Goal: Contribute content: Add original content to the website for others to see

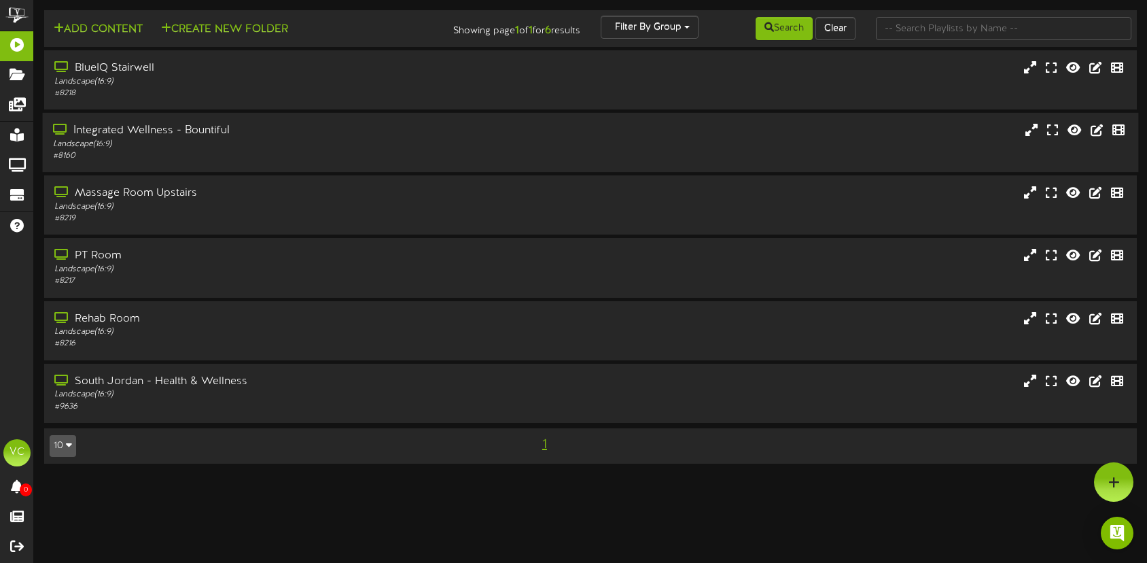
click at [141, 130] on div "Integrated Wellness - Bountiful" at bounding box center [271, 131] width 436 height 16
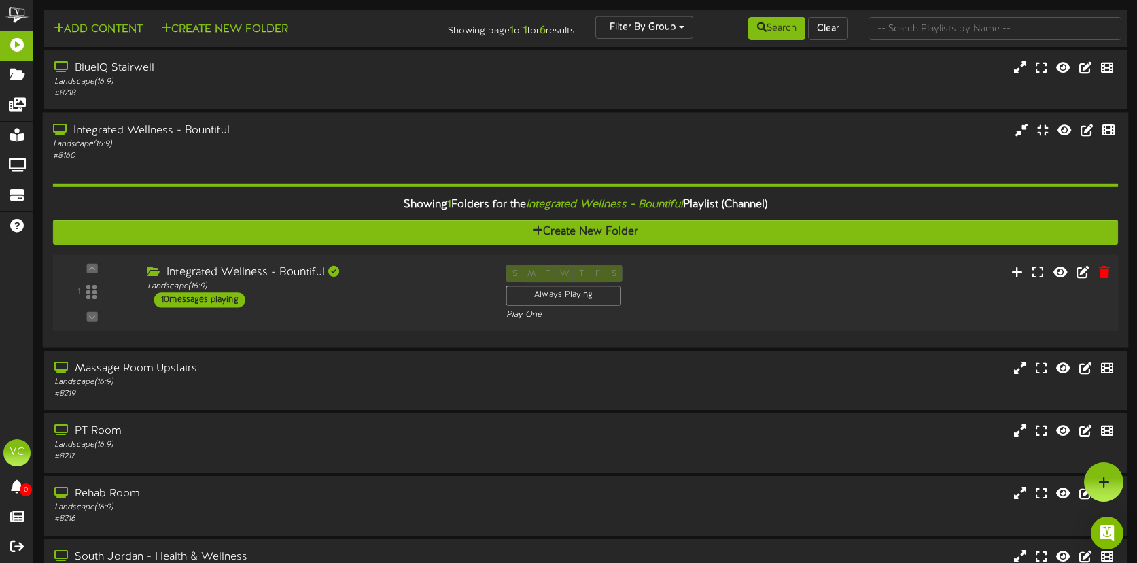
click at [202, 294] on div "10 messages playing" at bounding box center [199, 299] width 91 height 15
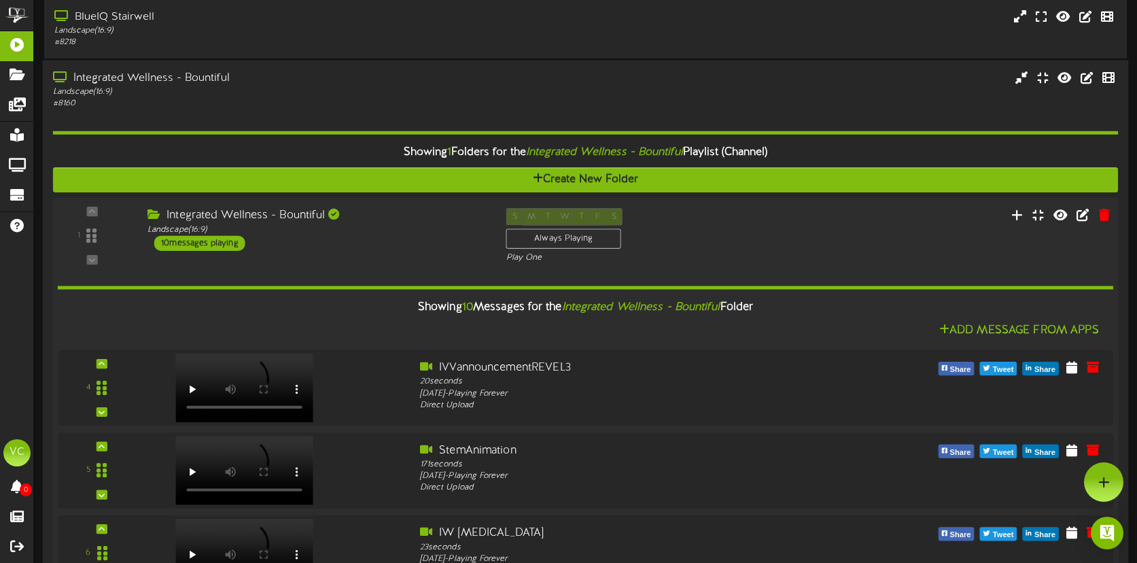
scroll to position [48, 0]
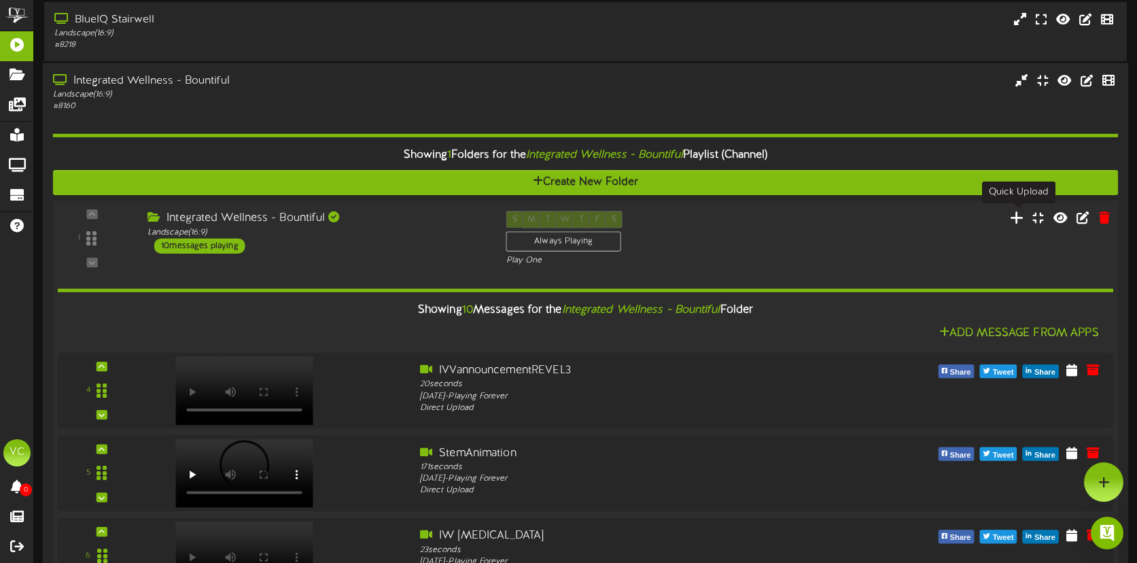
click at [1023, 217] on icon at bounding box center [1017, 217] width 14 height 15
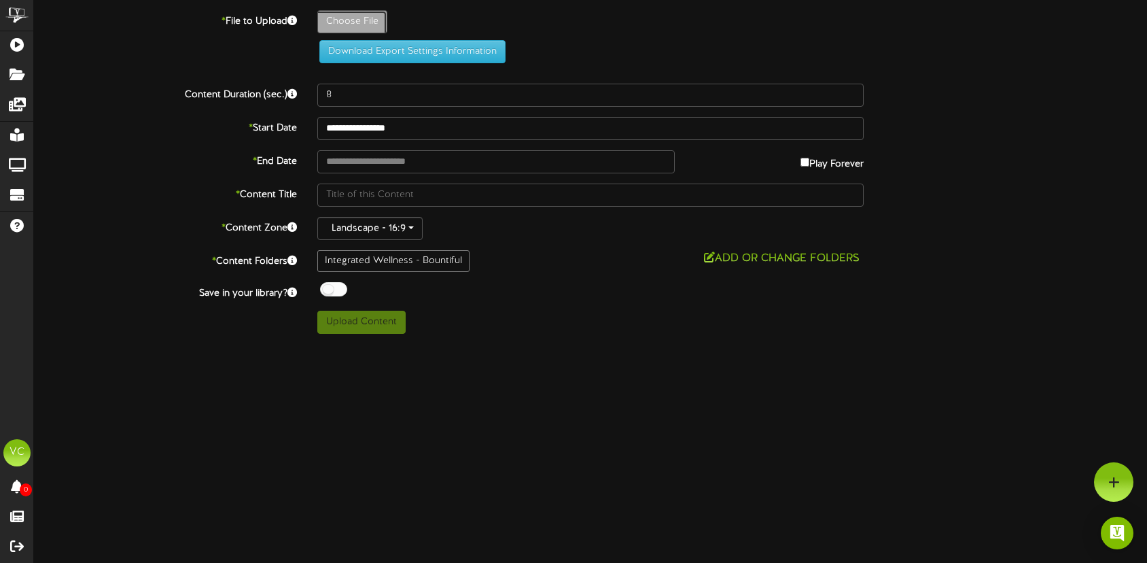
type input "**********"
type input "POMSeptBPresentation"
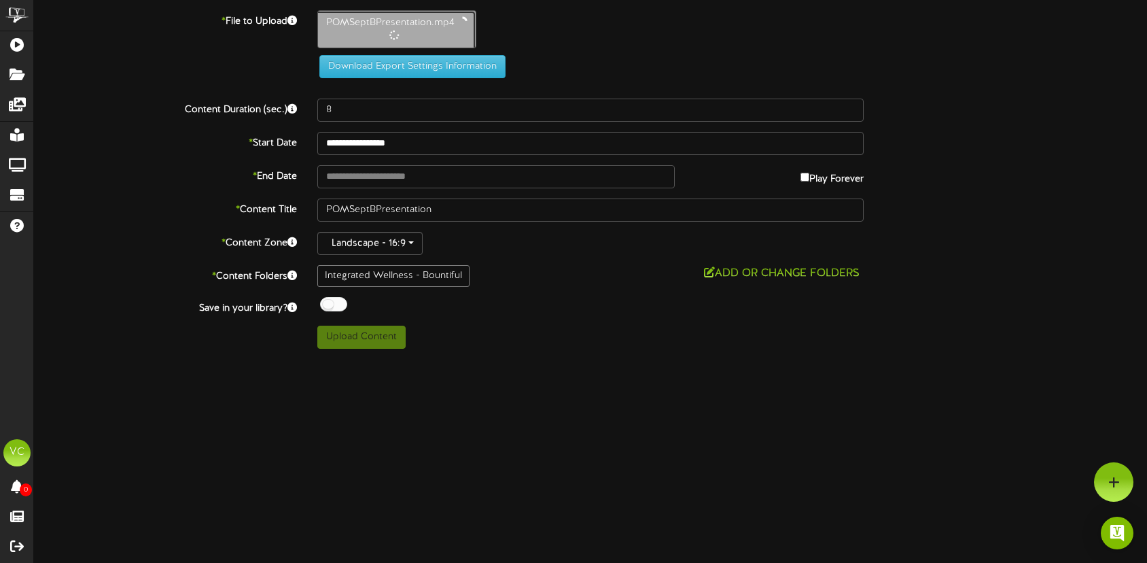
type input "15"
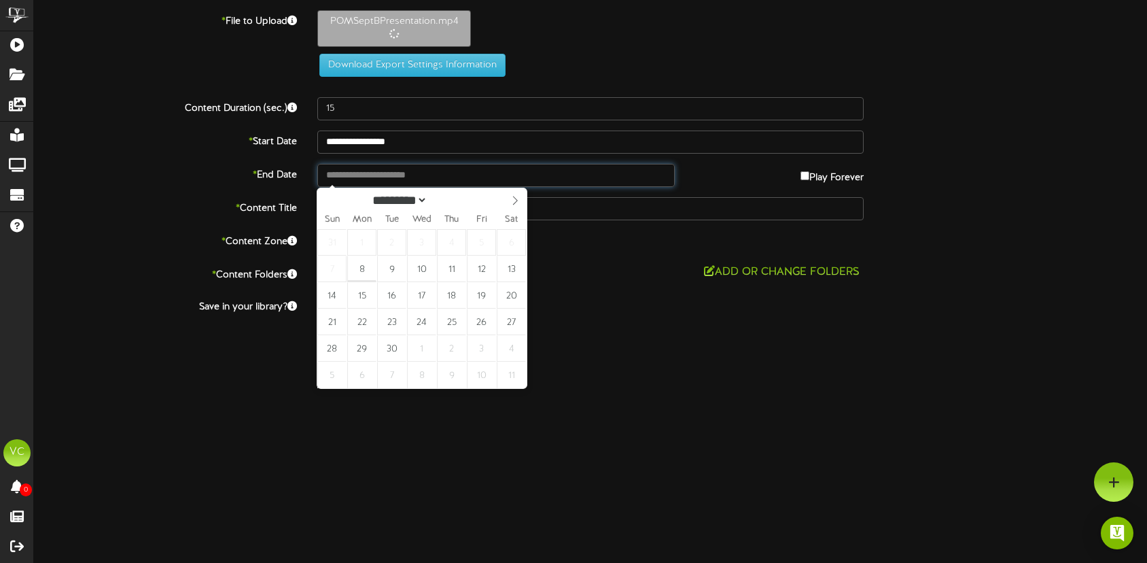
click at [444, 175] on input "text" at bounding box center [495, 175] width 357 height 23
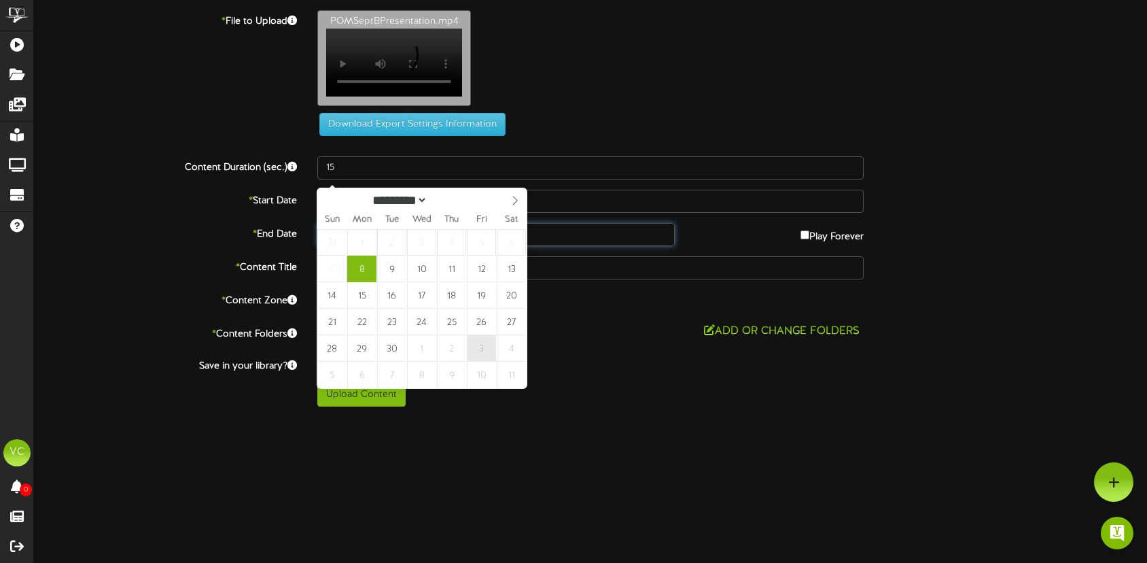
type input "**********"
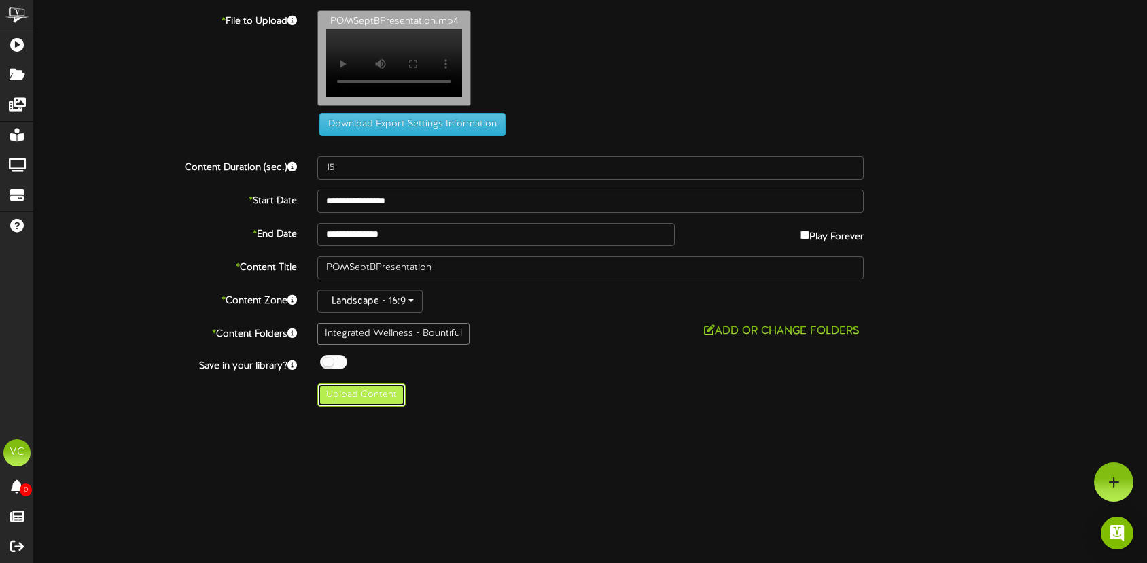
click at [364, 405] on button "Upload Content" at bounding box center [361, 394] width 88 height 23
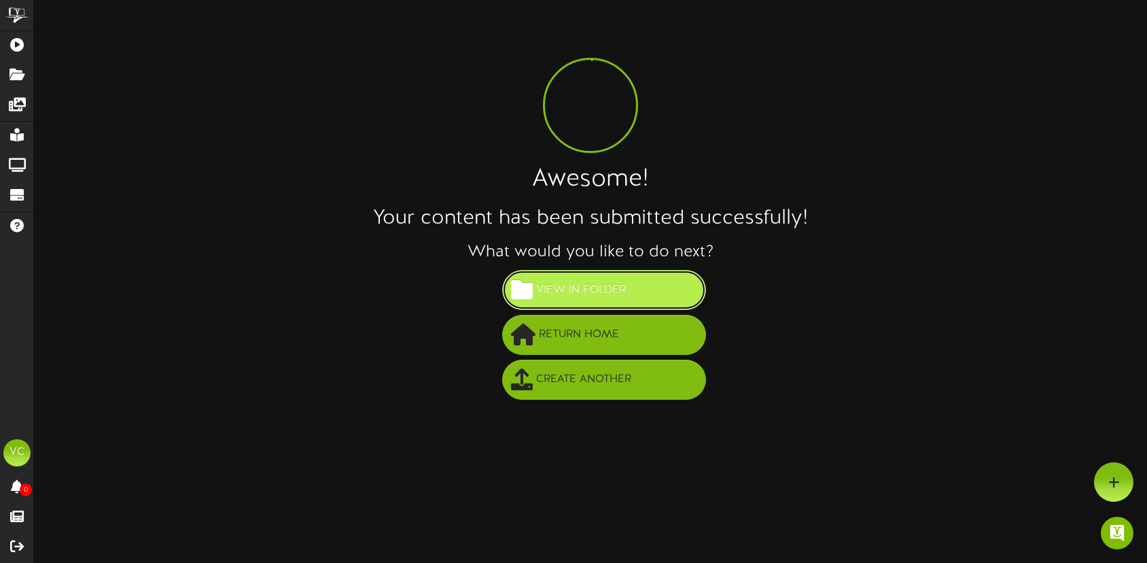
click at [581, 289] on span "View in Folder" at bounding box center [581, 290] width 96 height 22
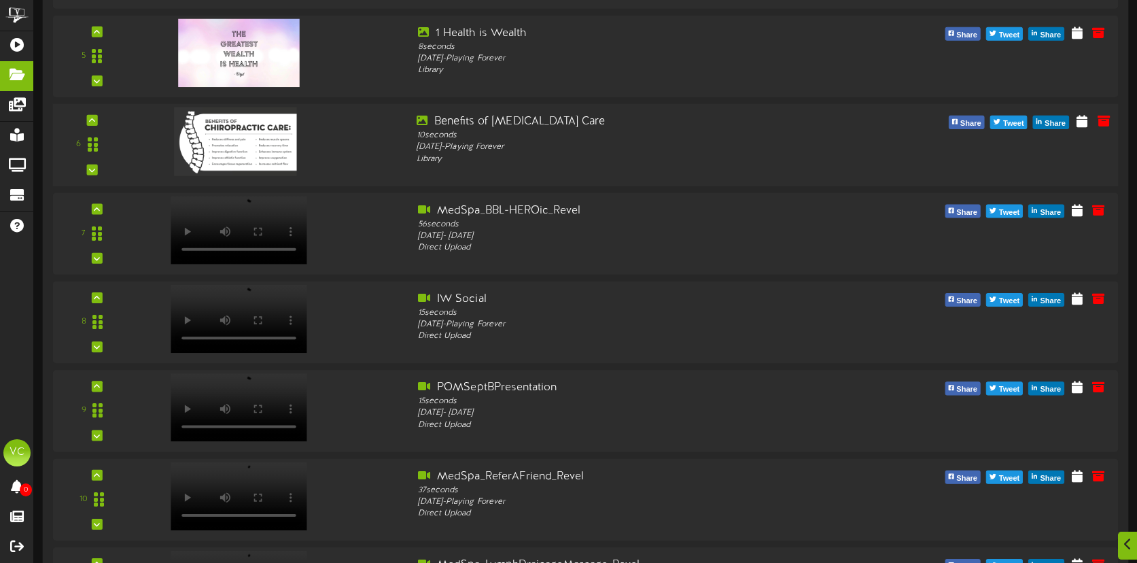
scroll to position [633, 0]
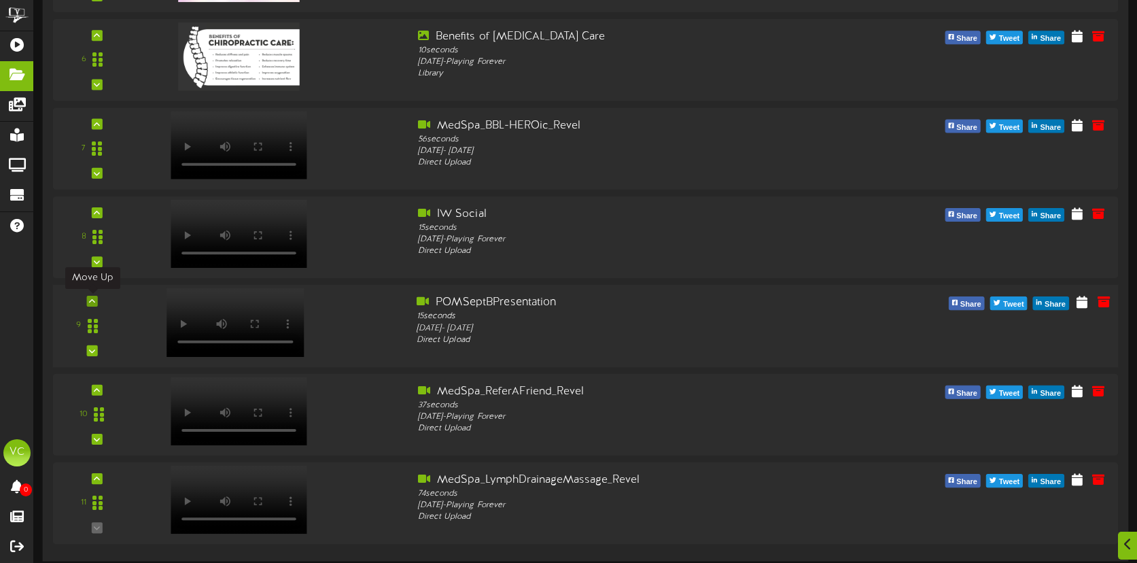
click at [94, 301] on icon at bounding box center [92, 301] width 6 height 7
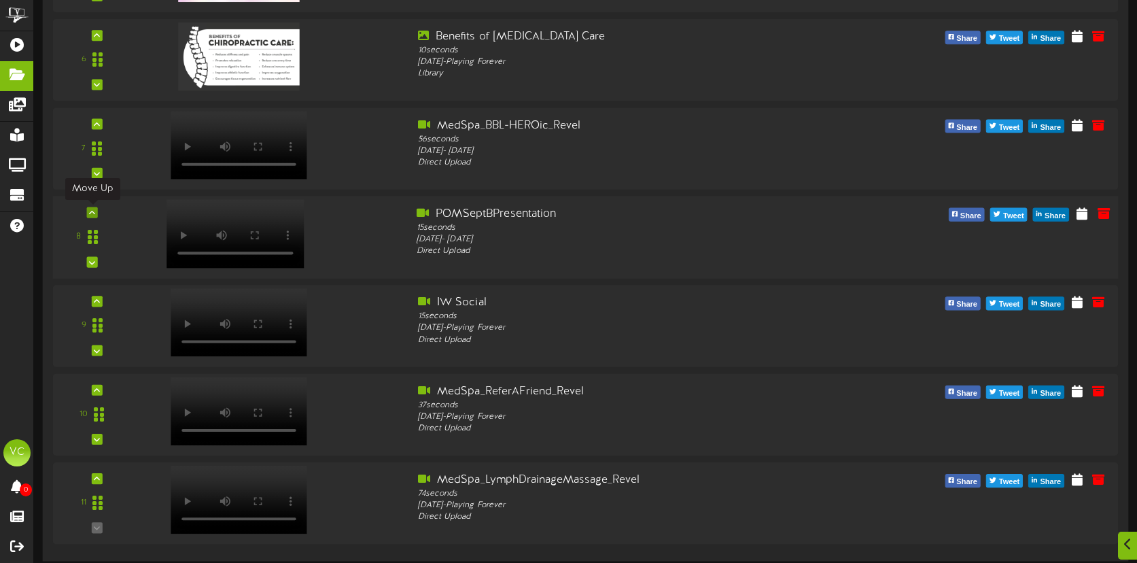
click at [92, 212] on icon at bounding box center [92, 212] width 6 height 7
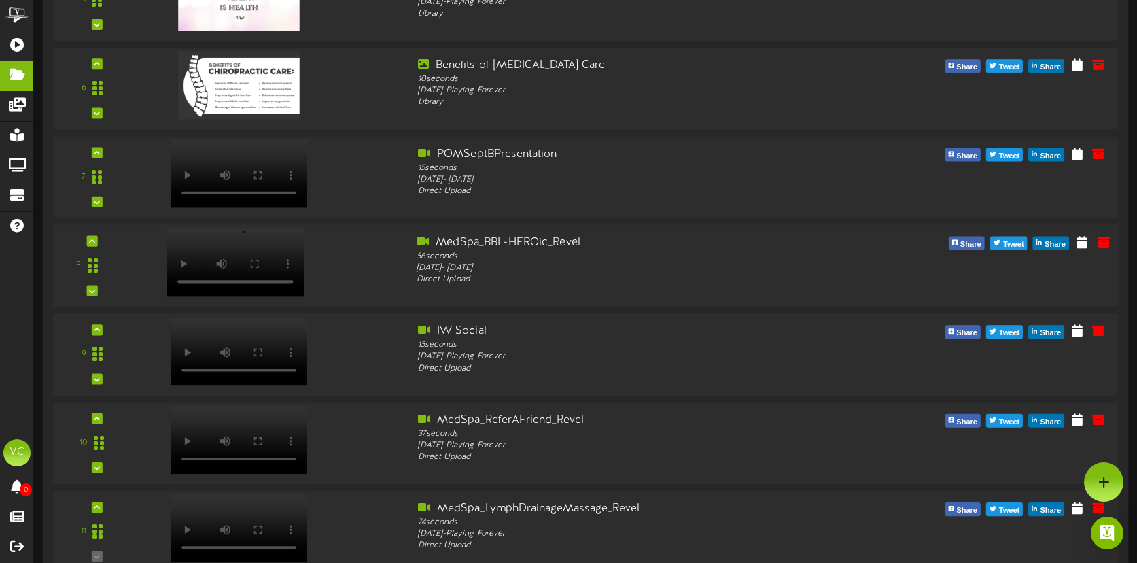
scroll to position [595, 0]
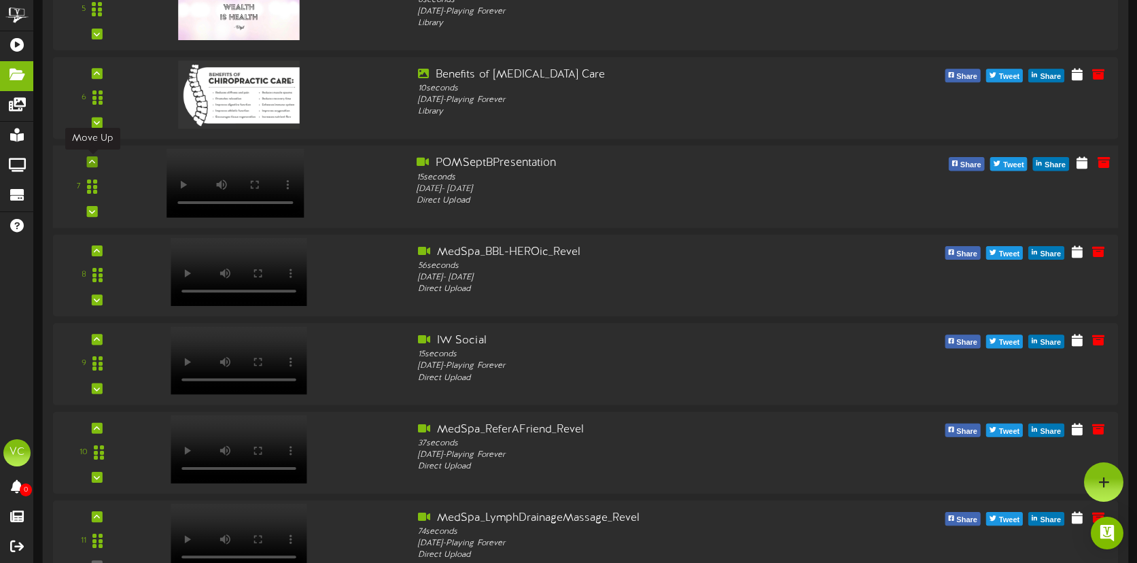
click at [94, 163] on icon at bounding box center [92, 161] width 6 height 7
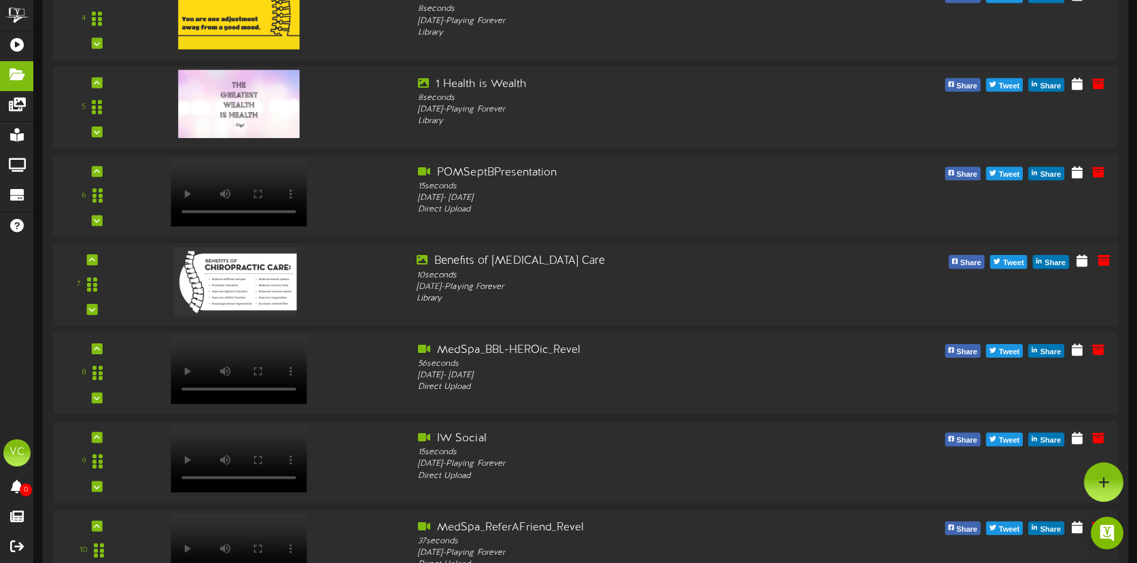
scroll to position [456, 0]
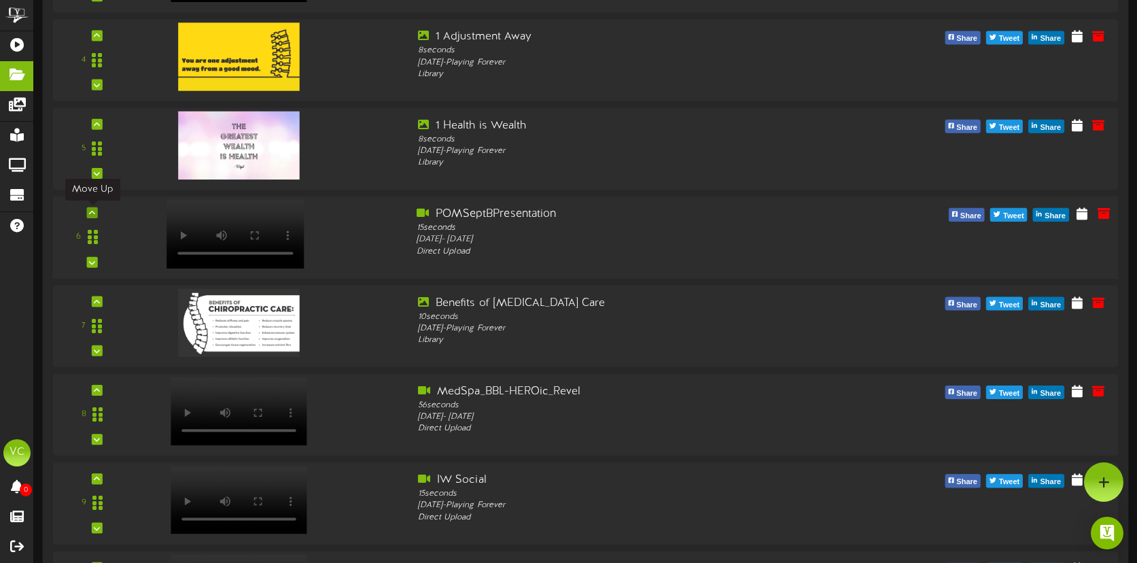
click at [93, 213] on icon at bounding box center [92, 212] width 6 height 7
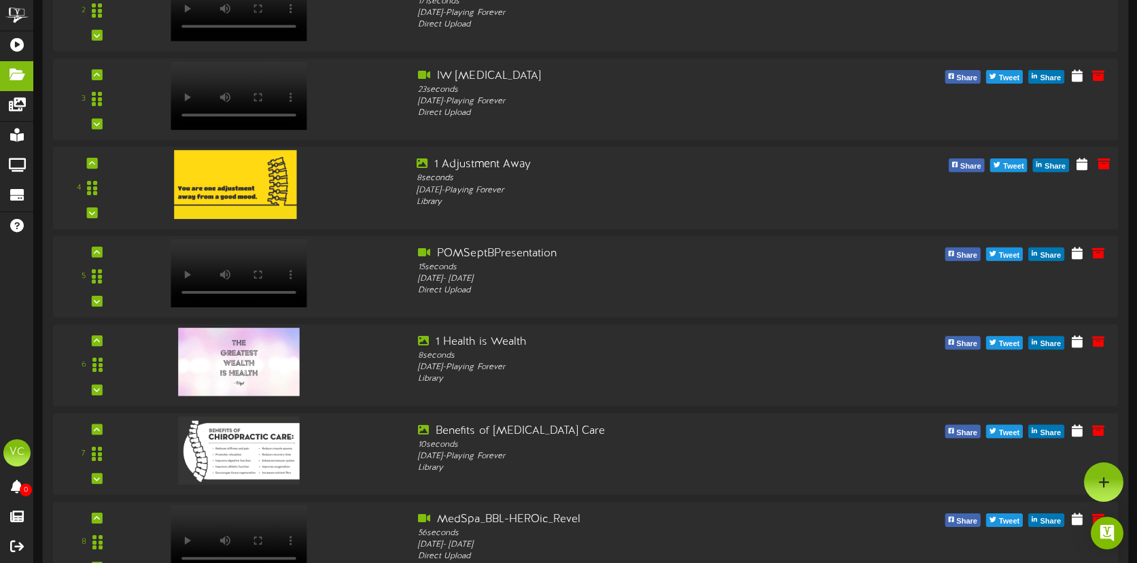
scroll to position [323, 0]
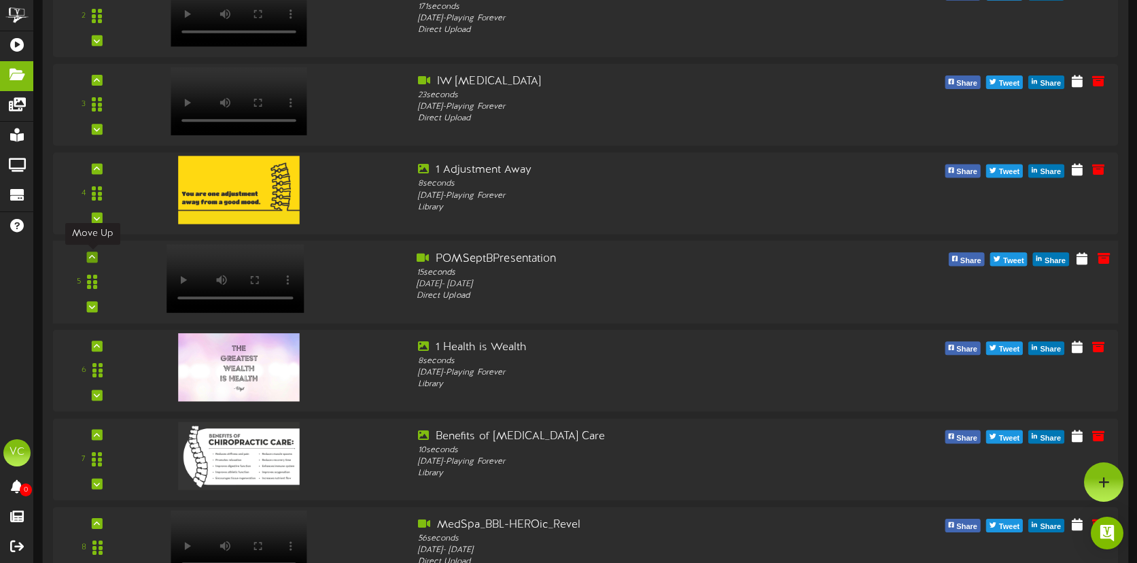
click at [91, 253] on icon at bounding box center [92, 256] width 6 height 7
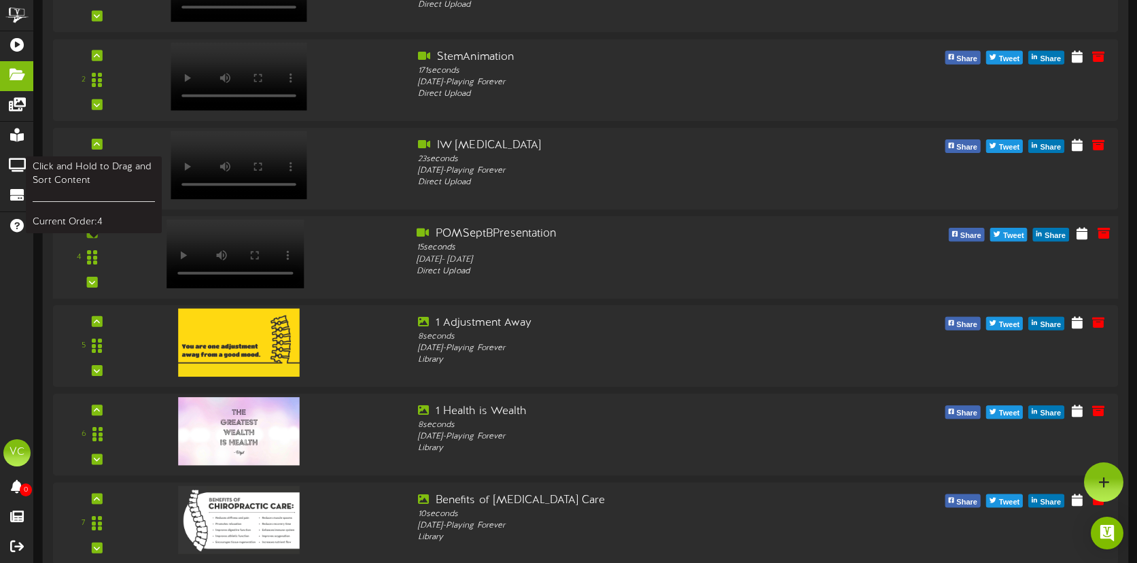
scroll to position [241, 0]
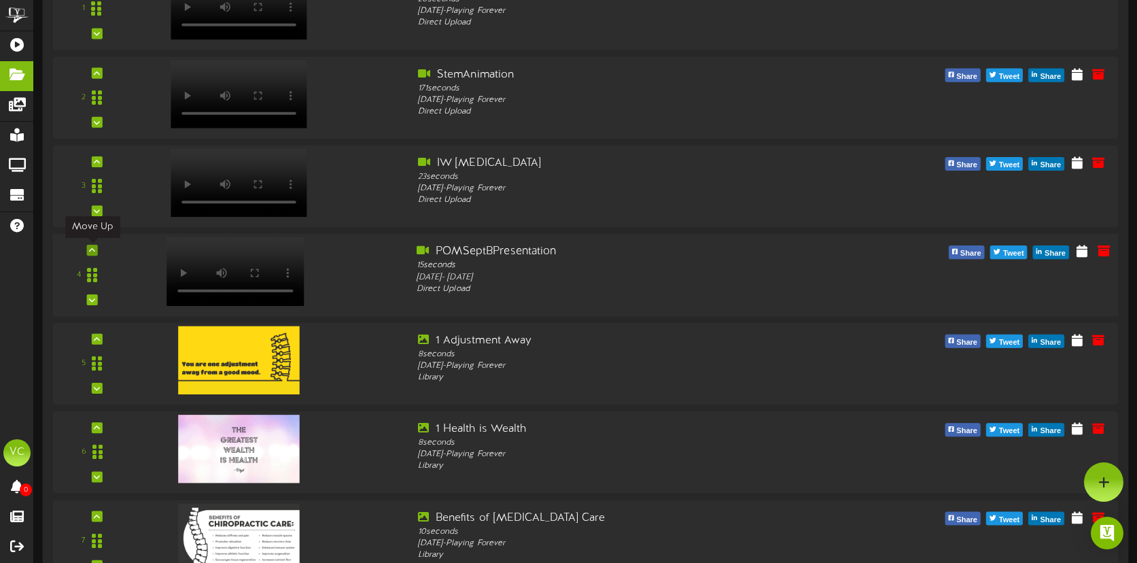
click at [93, 253] on icon at bounding box center [92, 250] width 6 height 7
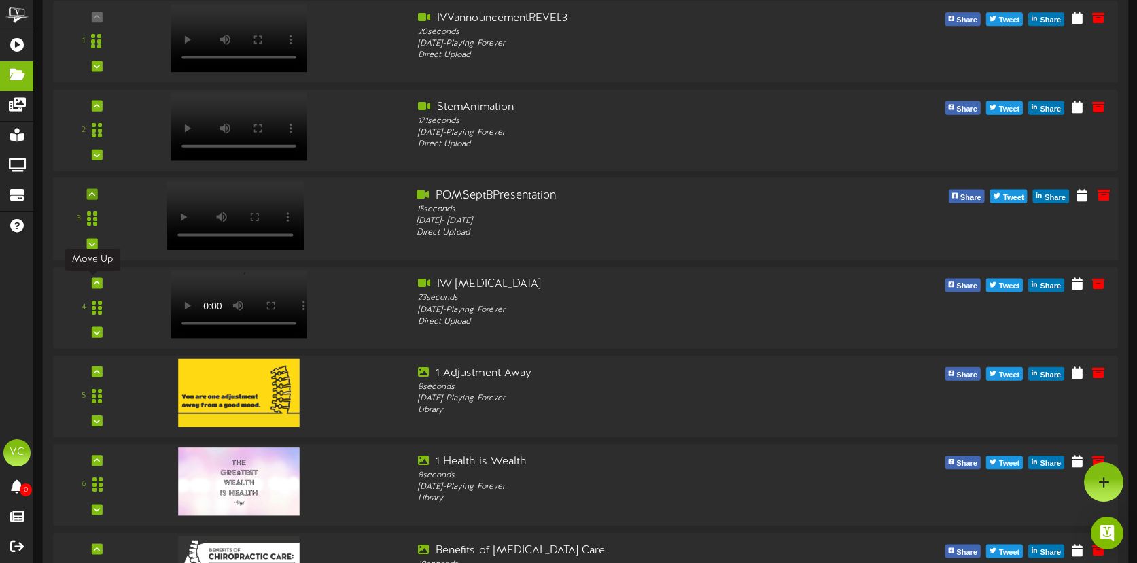
scroll to position [188, 0]
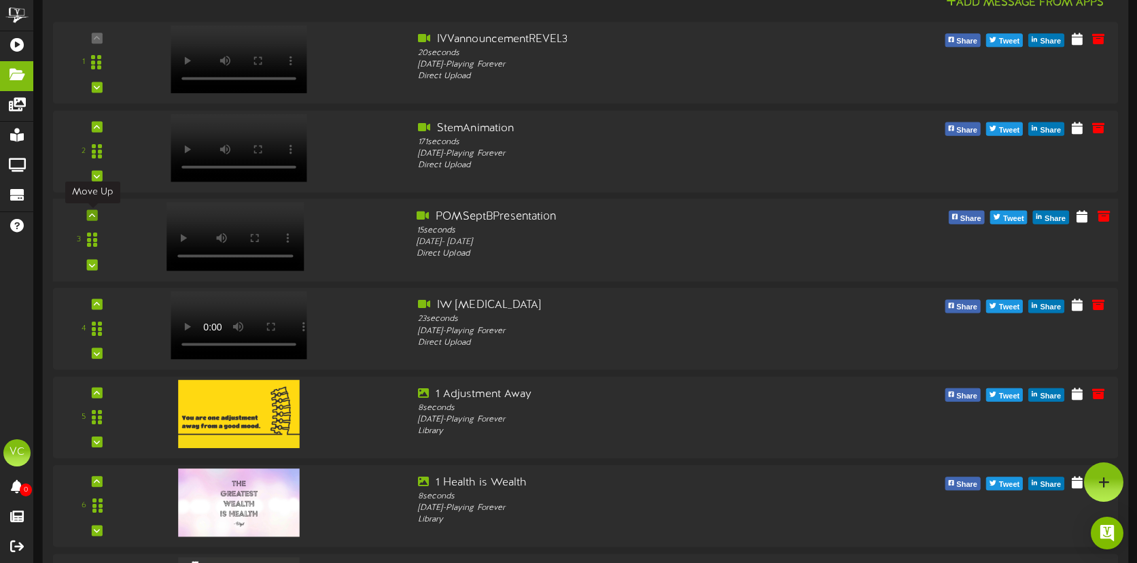
click at [94, 217] on icon at bounding box center [92, 215] width 6 height 7
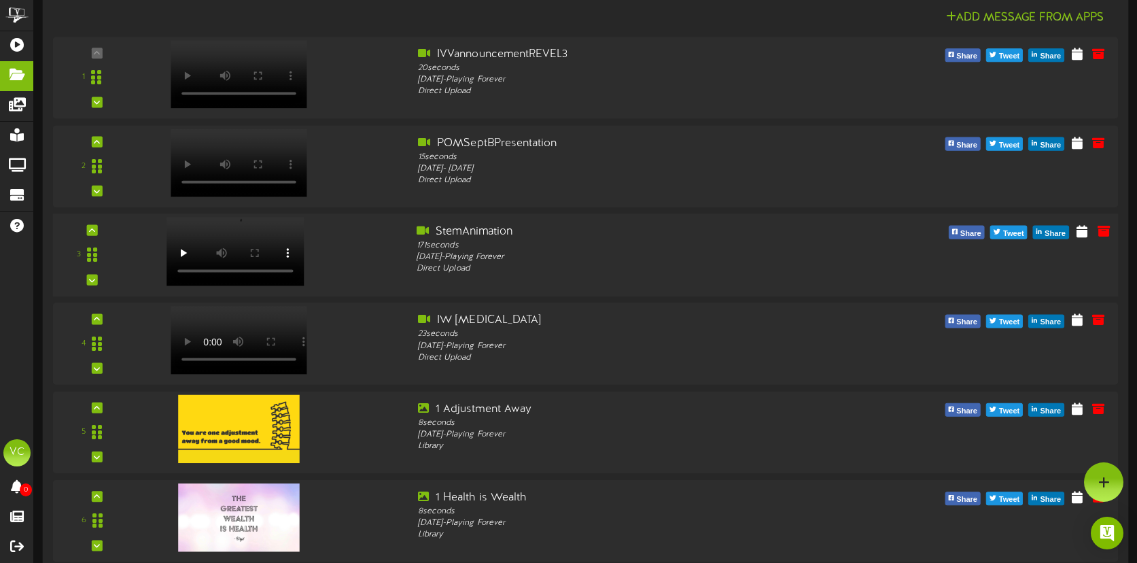
scroll to position [80, 0]
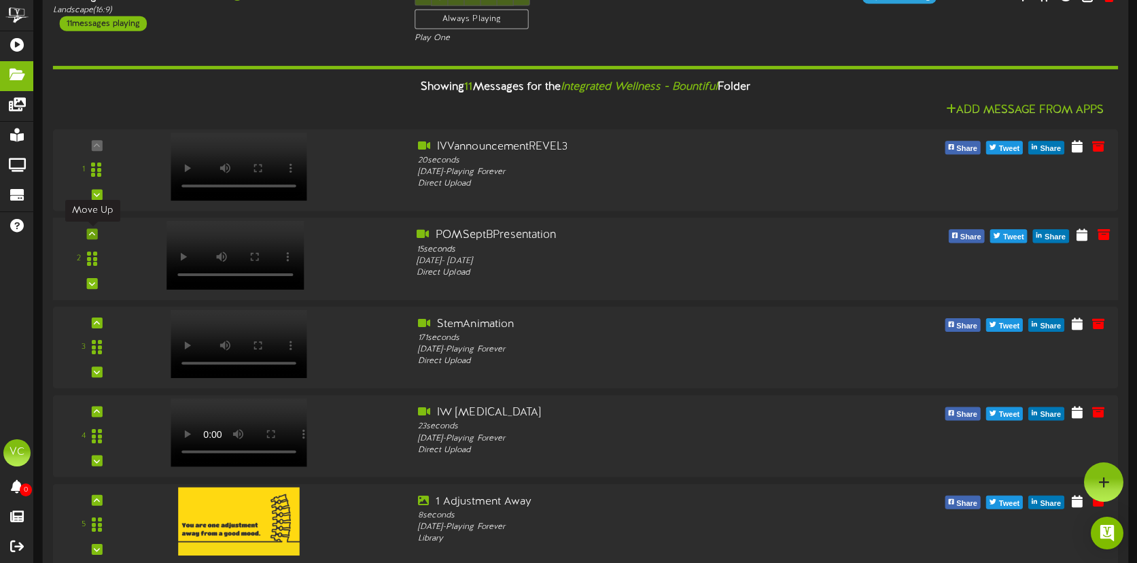
click at [94, 231] on icon at bounding box center [92, 233] width 6 height 7
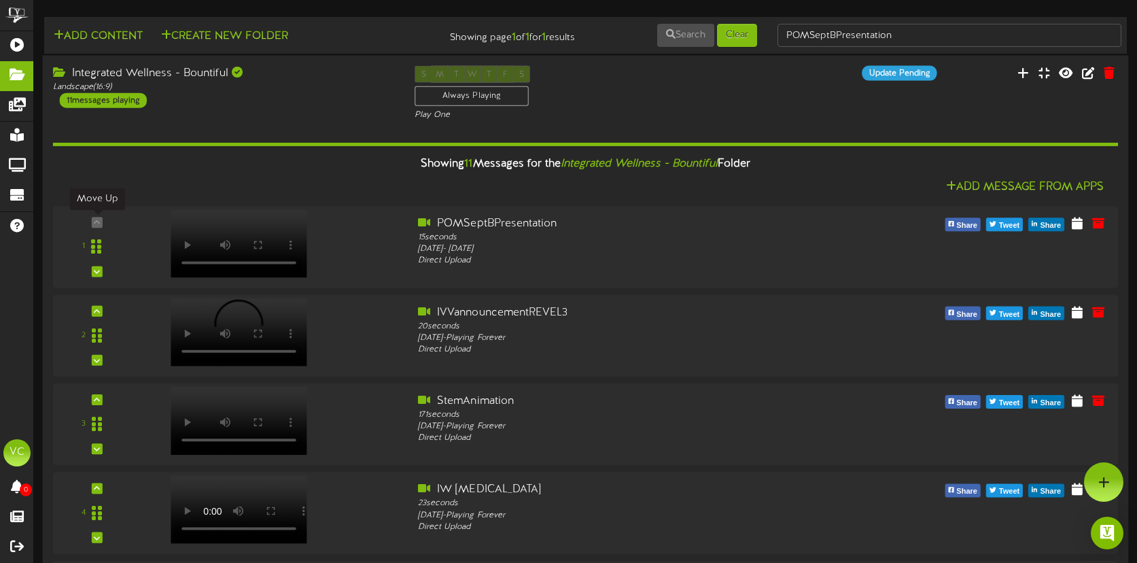
scroll to position [0, 0]
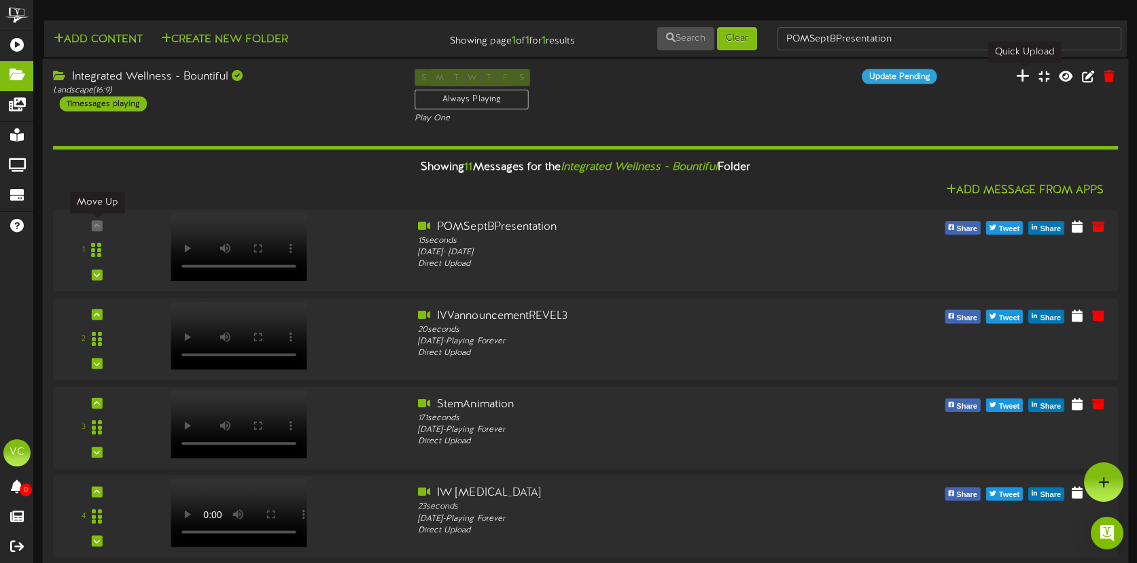
click at [1020, 77] on icon at bounding box center [1023, 75] width 14 height 15
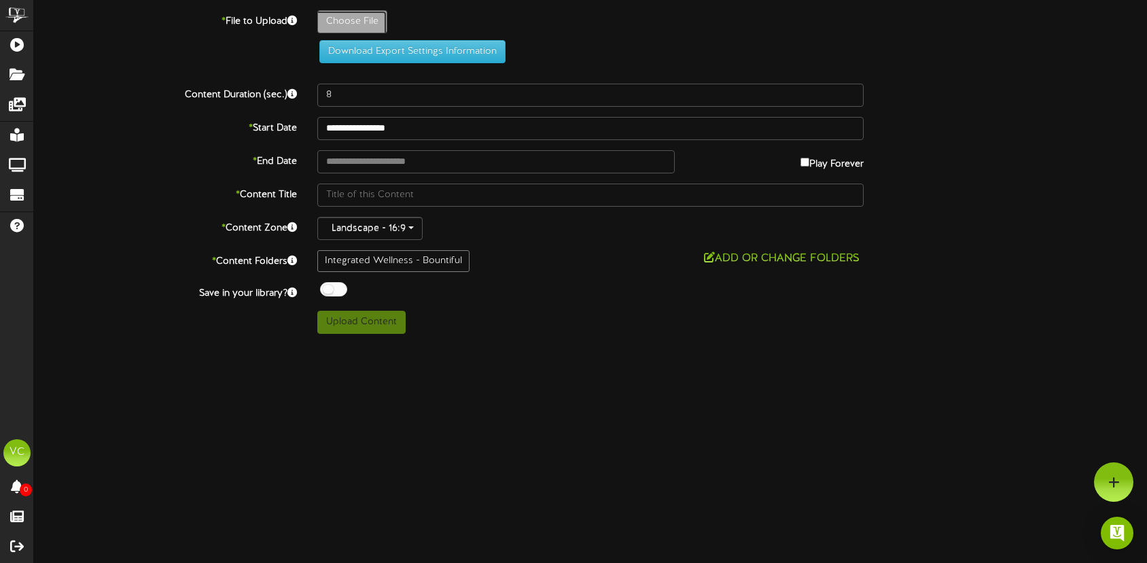
type input "**********"
type input "TuneUpTuesdayNewsletterPresentation"
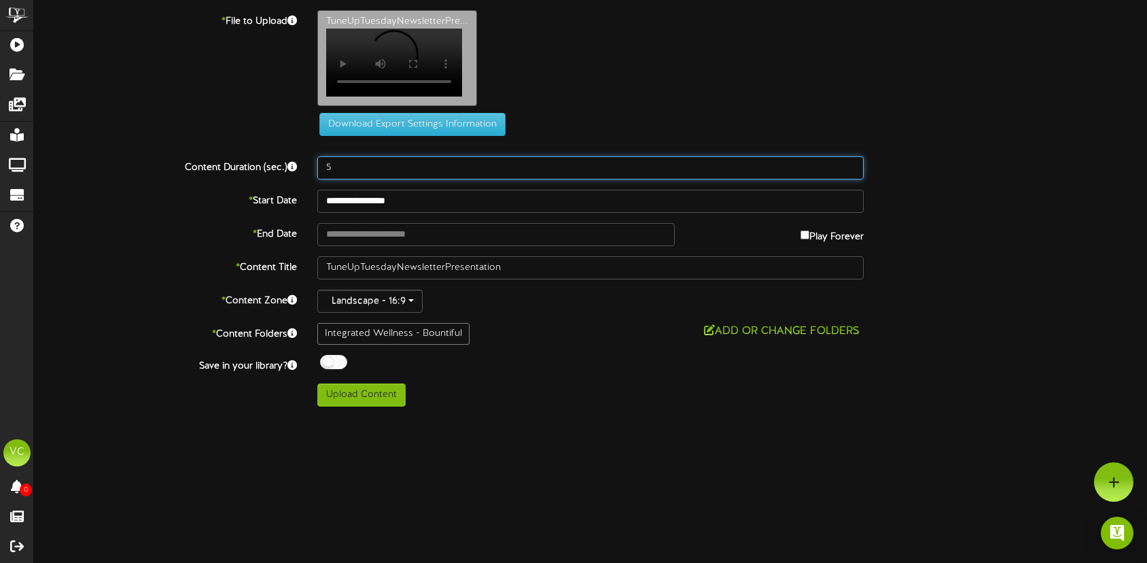
drag, startPoint x: 340, startPoint y: 176, endPoint x: 326, endPoint y: 175, distance: 13.7
click at [326, 175] on input "5" at bounding box center [590, 167] width 546 height 23
type input "15"
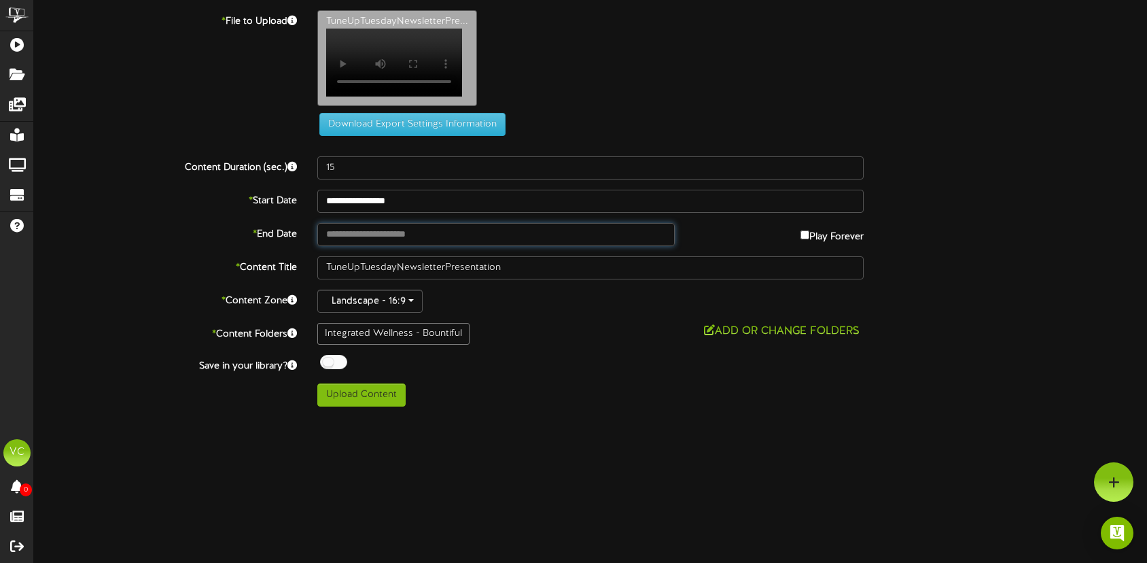
click at [398, 245] on input "text" at bounding box center [495, 234] width 357 height 23
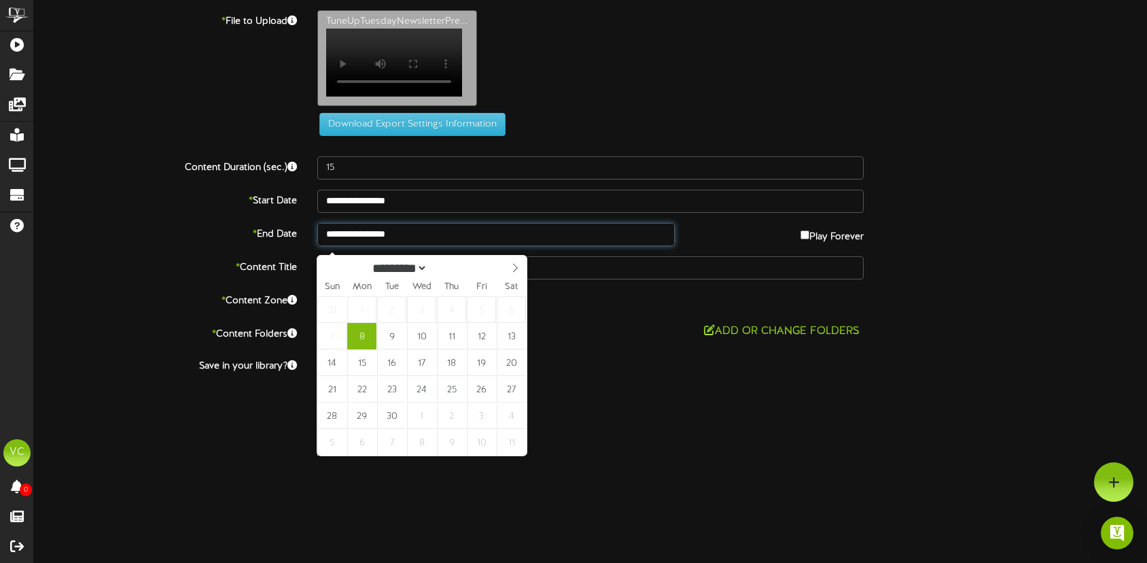
type input "**********"
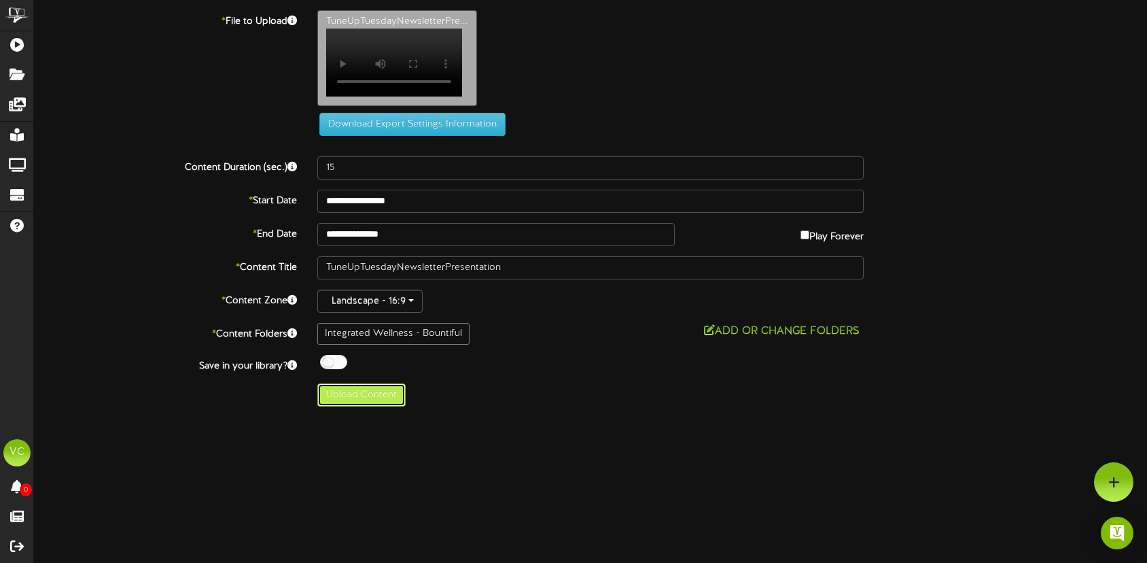
click at [368, 404] on button "Upload Content" at bounding box center [361, 394] width 88 height 23
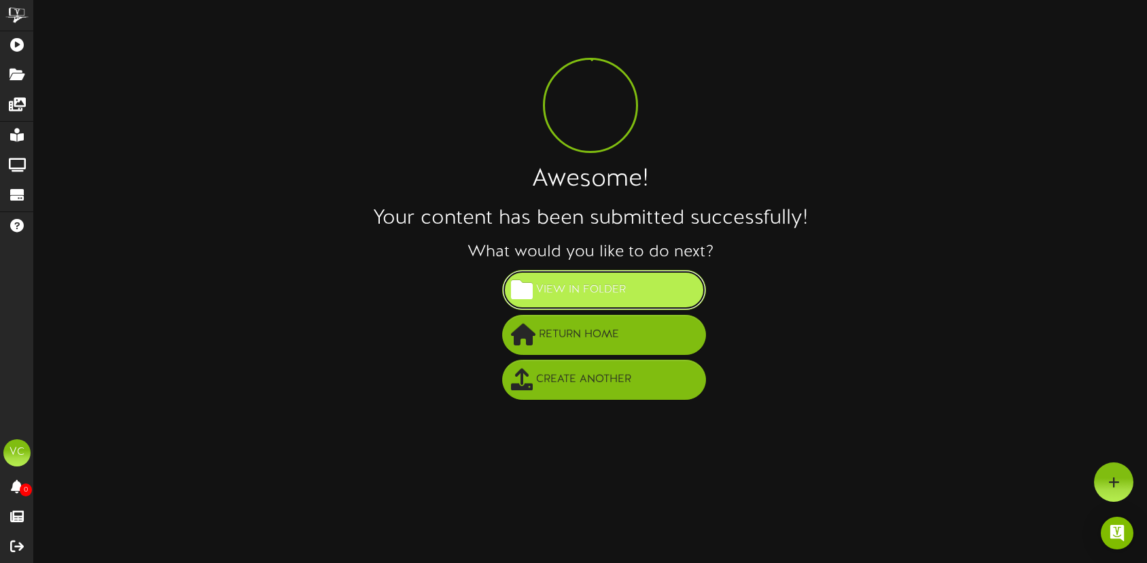
click at [576, 281] on span "View in Folder" at bounding box center [581, 290] width 96 height 22
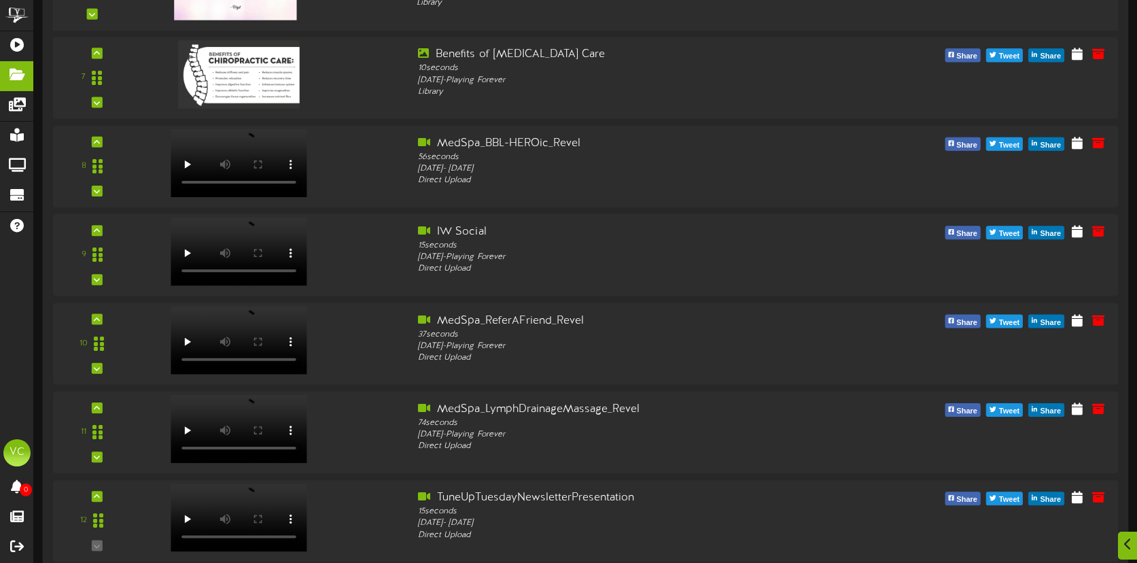
scroll to position [722, 0]
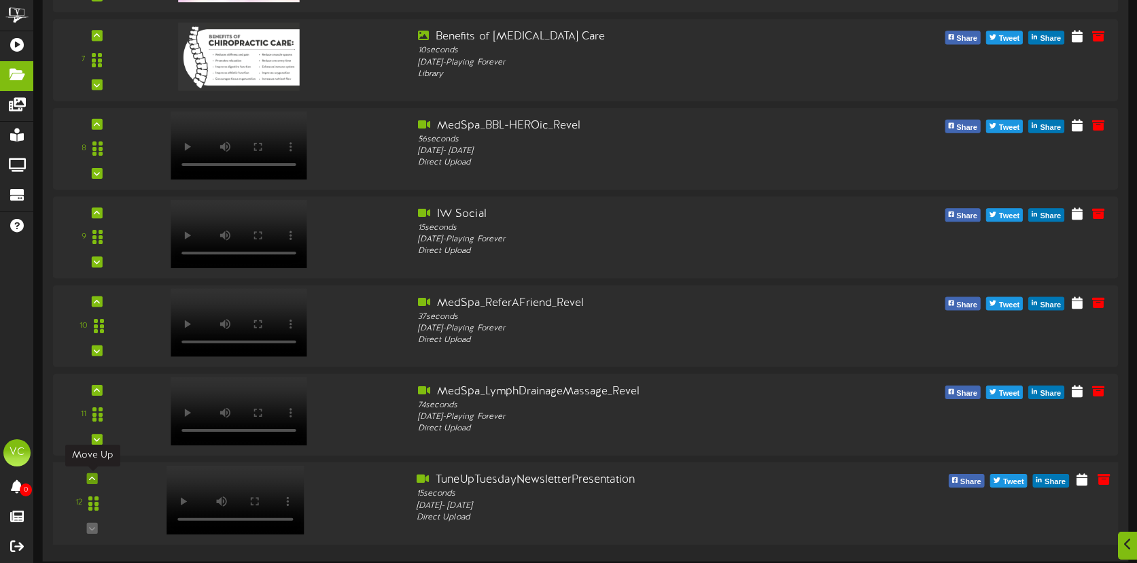
click at [92, 477] on icon at bounding box center [92, 478] width 6 height 7
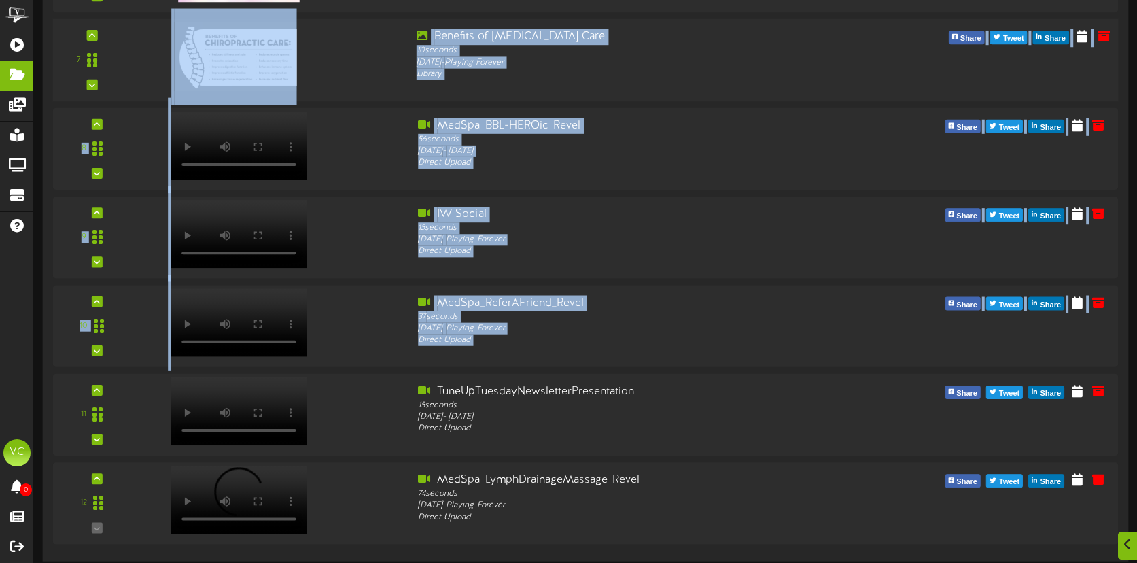
drag, startPoint x: 94, startPoint y: 391, endPoint x: 120, endPoint y: 70, distance: 321.8
click at [120, 70] on div "1 15 seconds" at bounding box center [585, 16] width 1065 height 1056
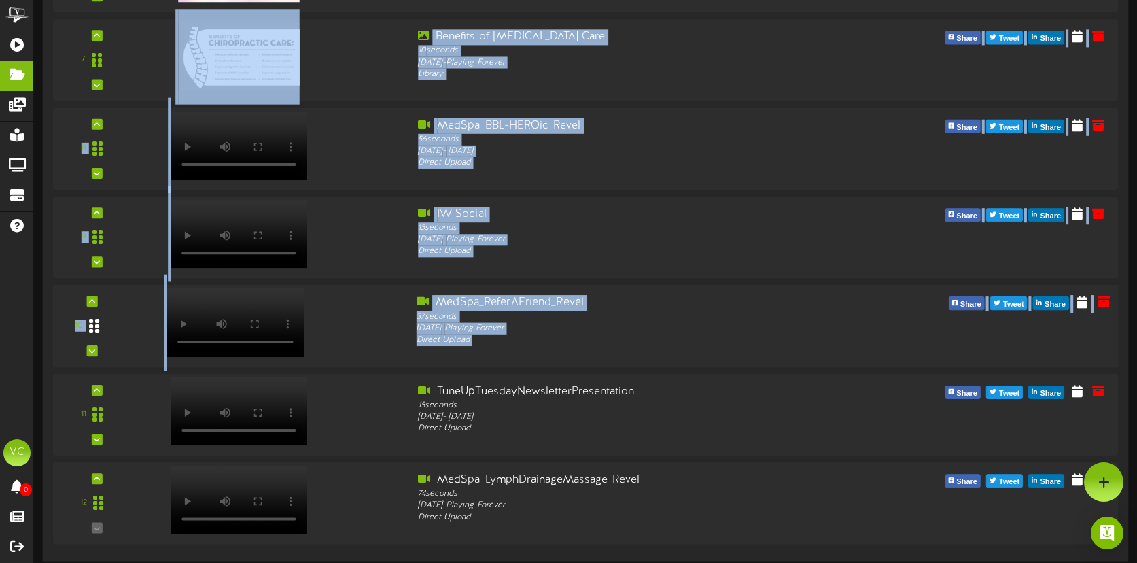
scroll to position [719, 0]
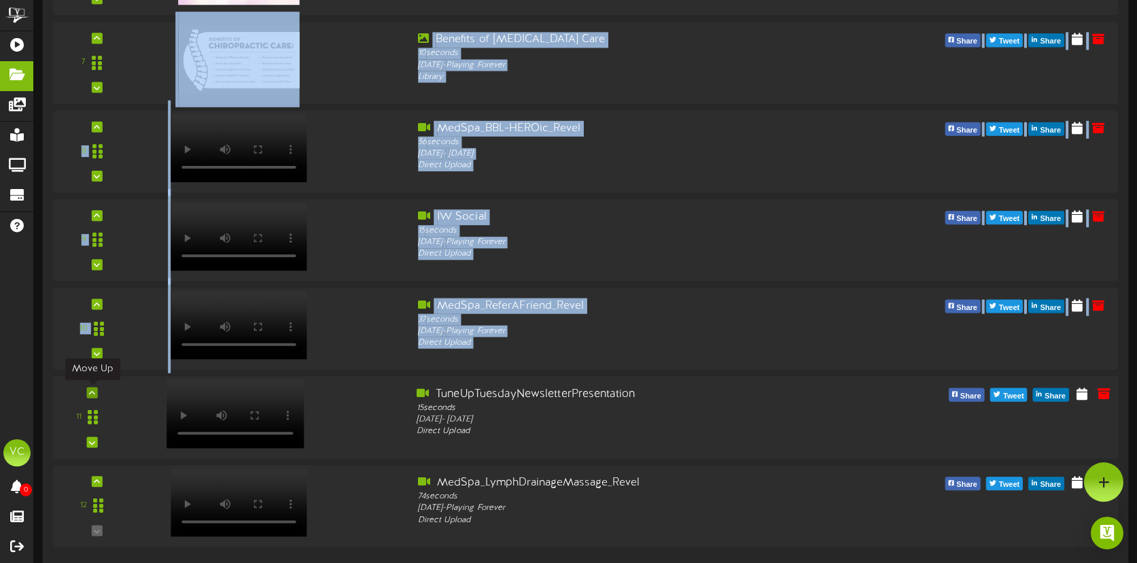
click at [87, 391] on div at bounding box center [92, 392] width 11 height 11
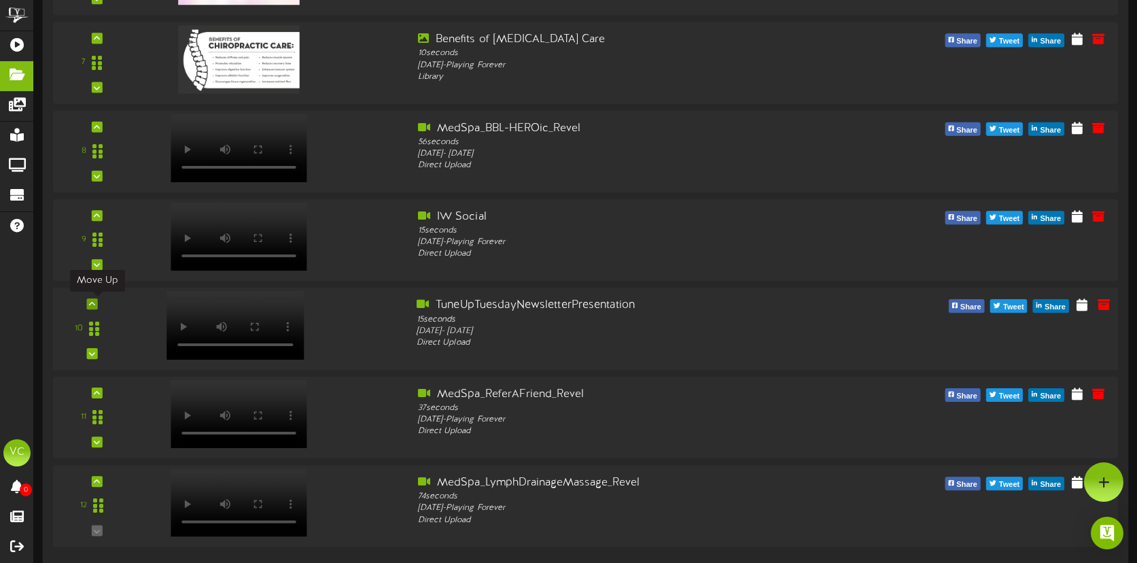
click at [93, 306] on icon at bounding box center [92, 303] width 6 height 7
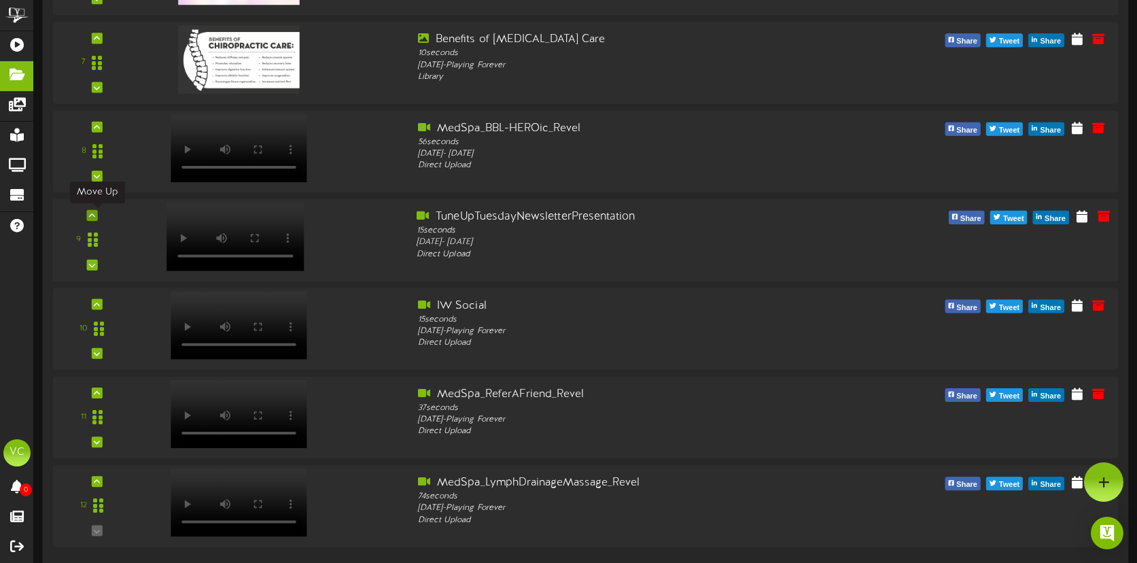
click at [95, 215] on div at bounding box center [92, 215] width 11 height 11
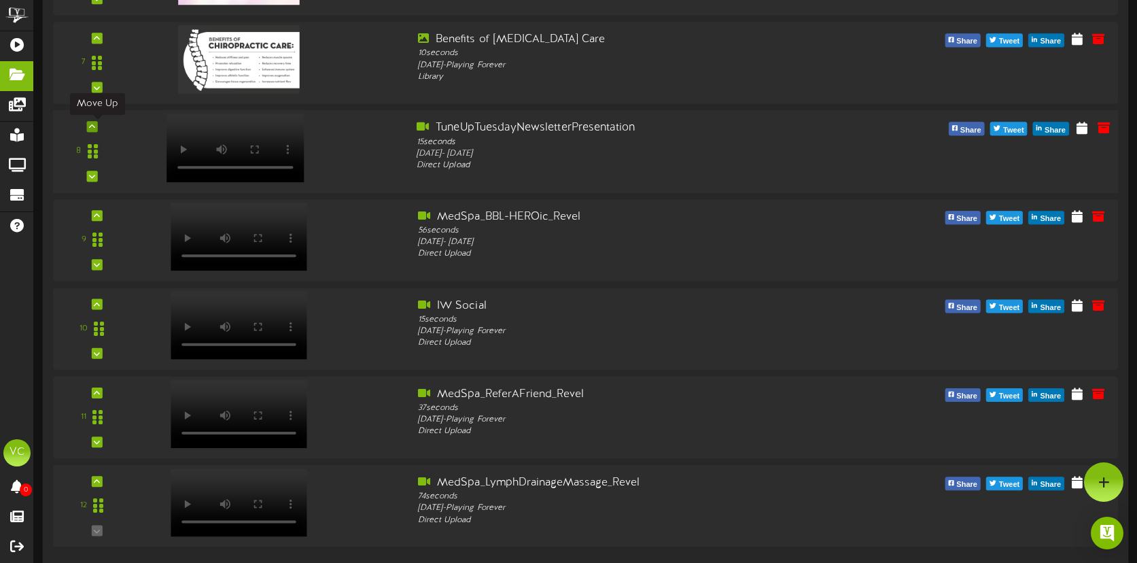
click at [96, 125] on div at bounding box center [92, 126] width 11 height 11
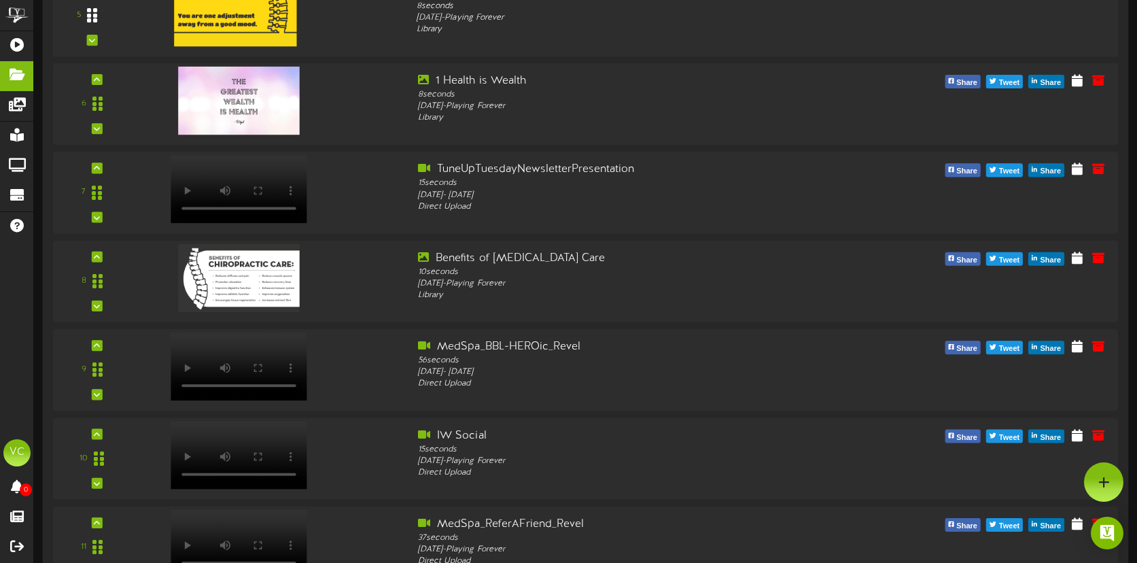
scroll to position [371, 0]
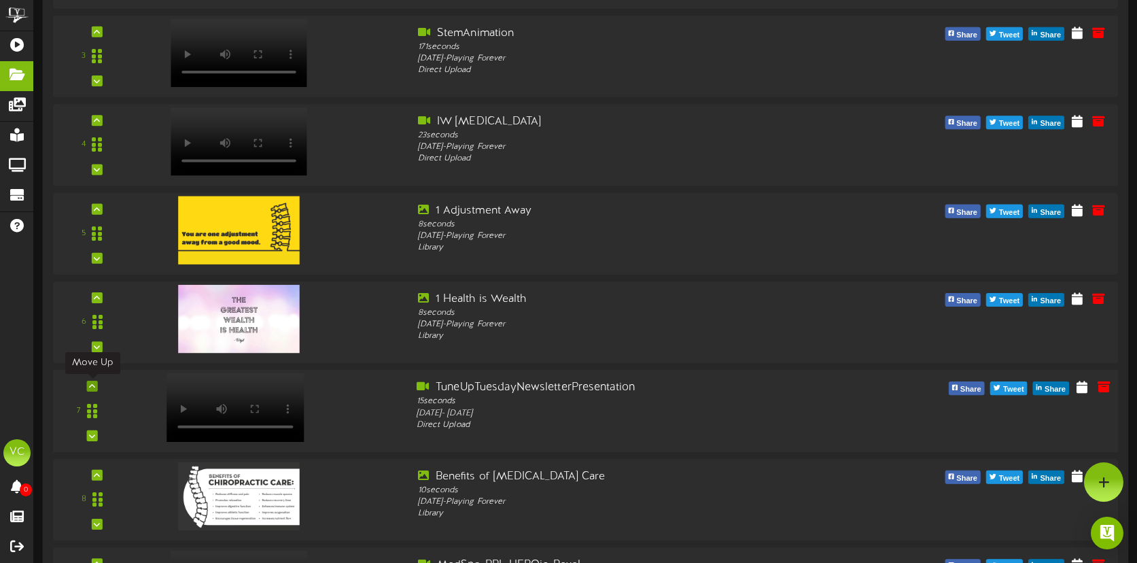
click at [92, 384] on icon at bounding box center [92, 386] width 6 height 7
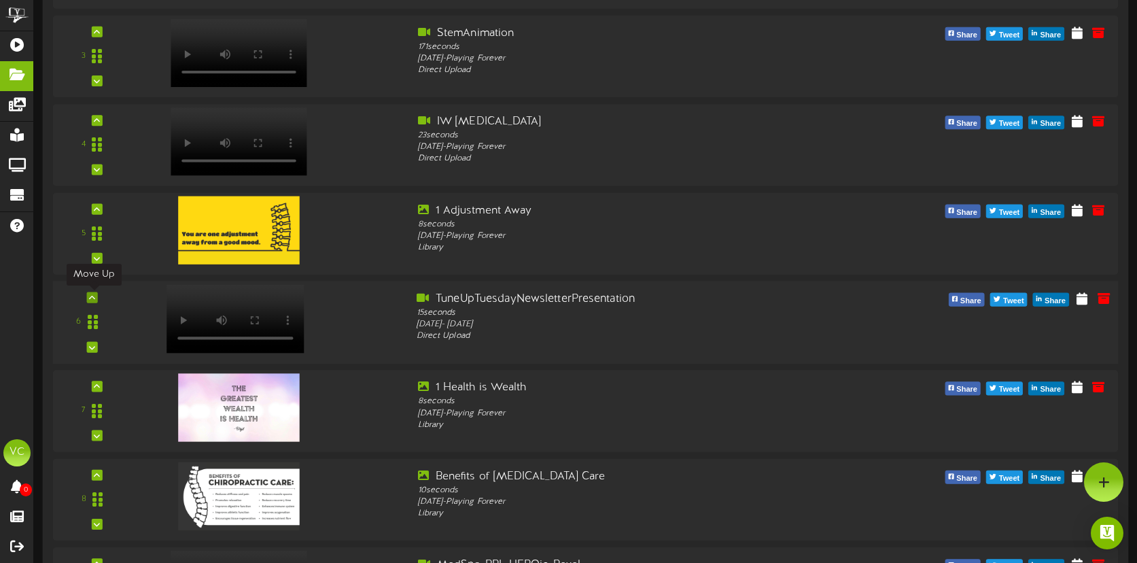
click at [94, 294] on icon at bounding box center [92, 297] width 6 height 7
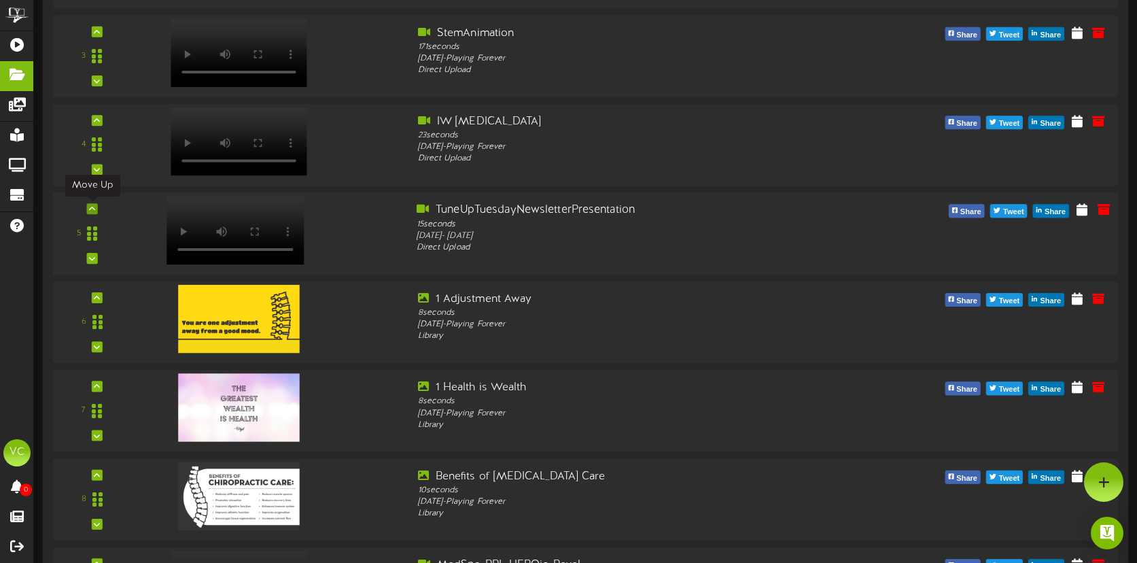
click at [94, 205] on icon at bounding box center [92, 208] width 6 height 7
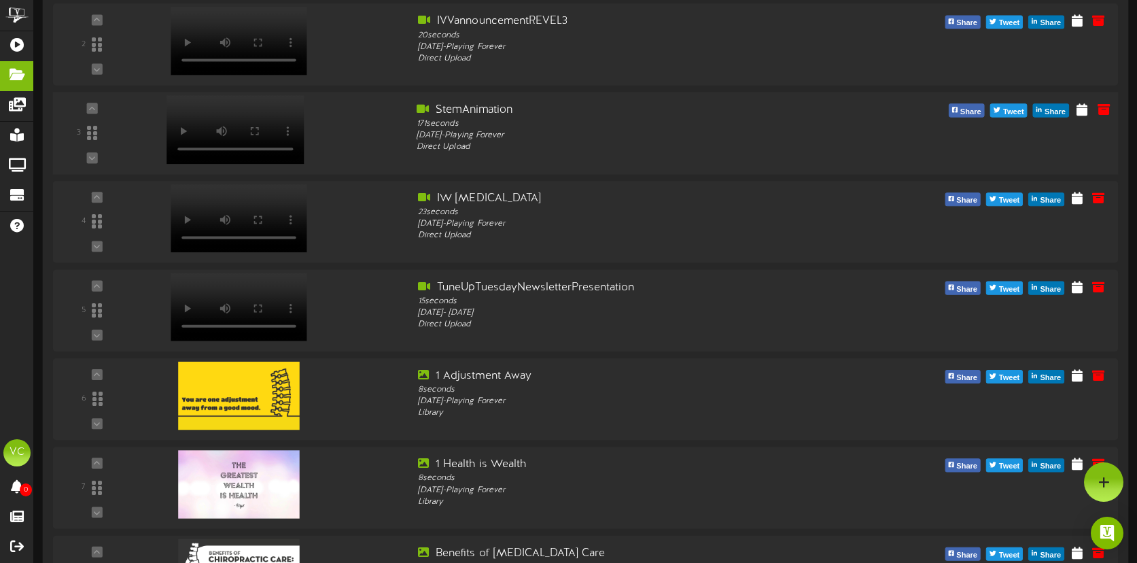
scroll to position [204, 0]
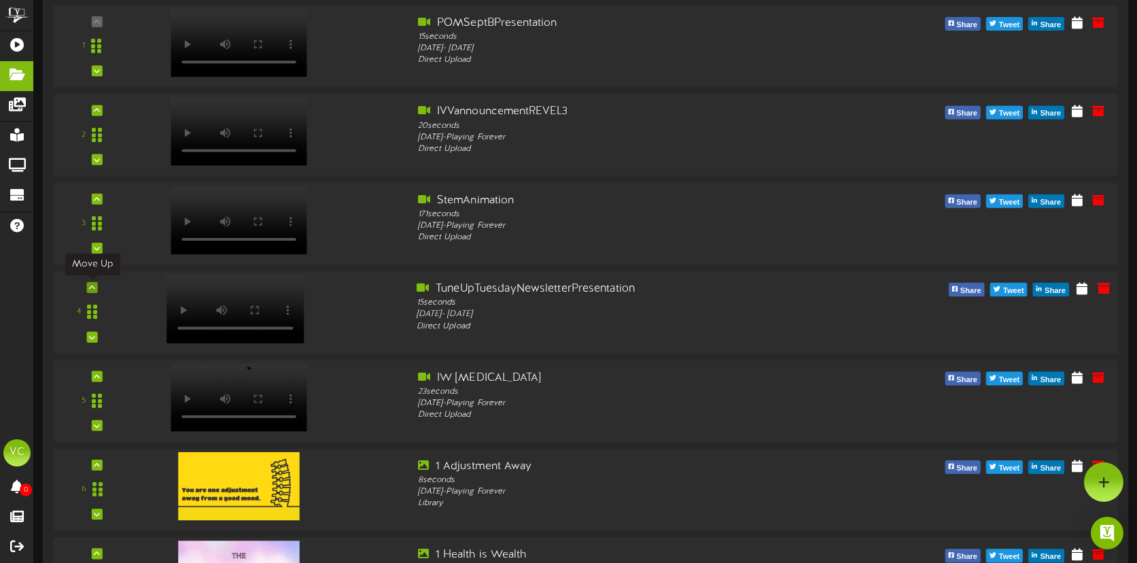
click at [93, 289] on icon at bounding box center [92, 287] width 6 height 7
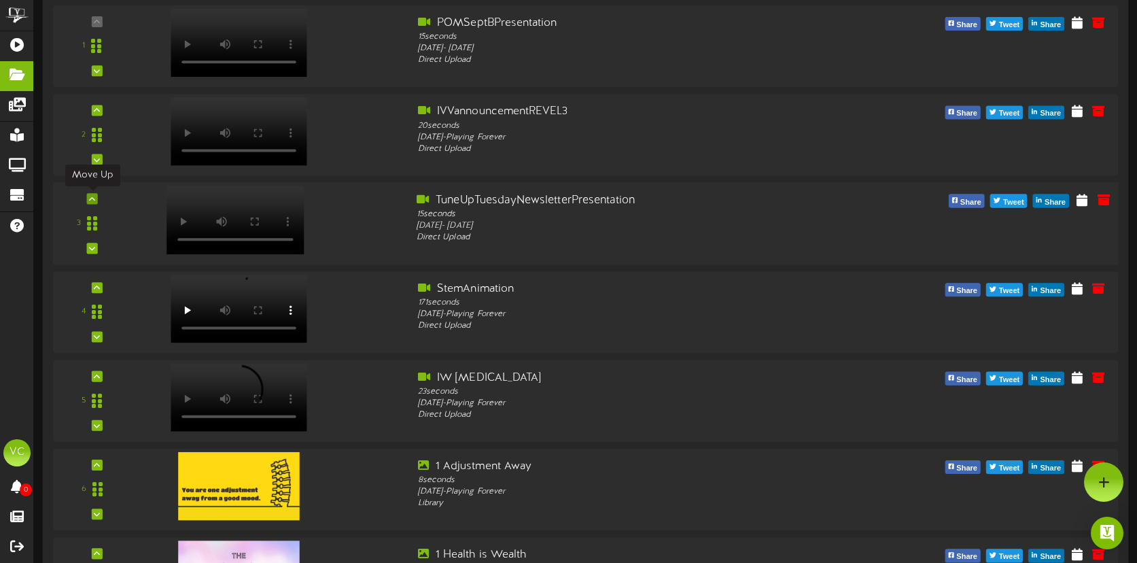
click at [92, 200] on icon at bounding box center [92, 198] width 6 height 7
